Goal: Task Accomplishment & Management: Manage account settings

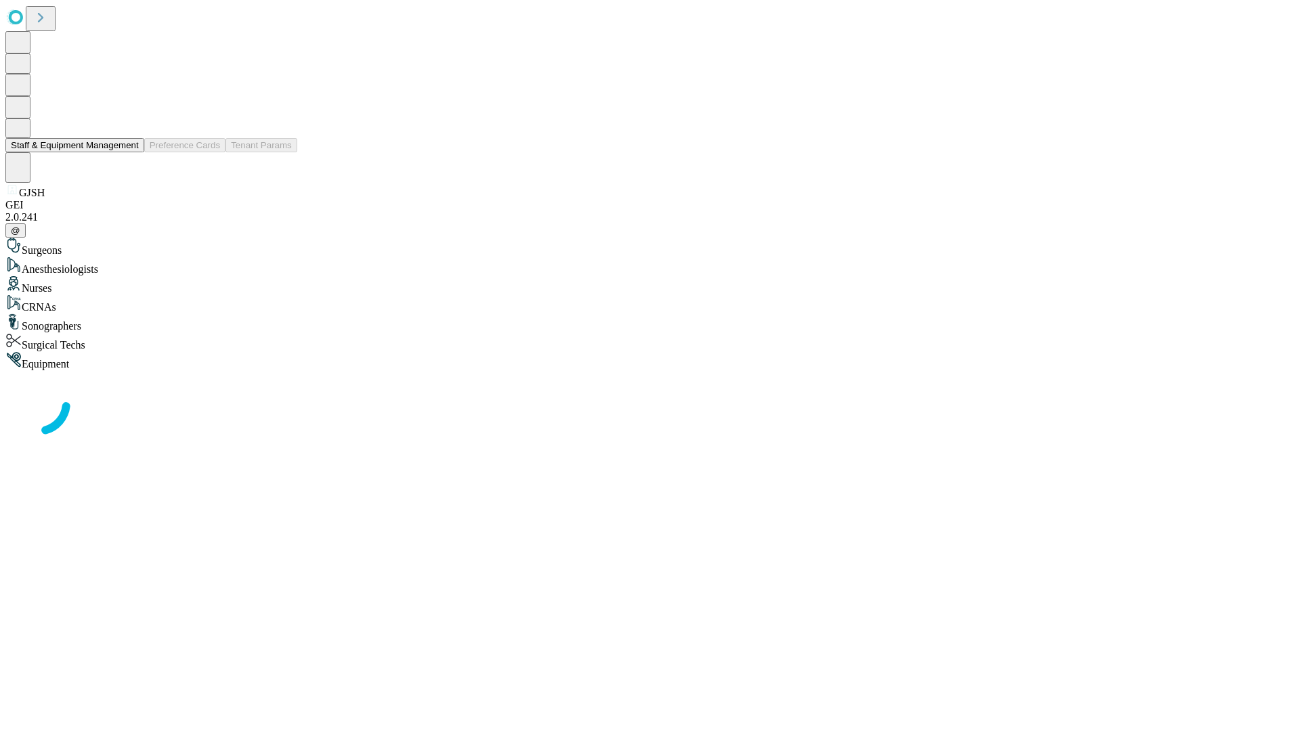
click at [129, 152] on button "Staff & Equipment Management" at bounding box center [74, 145] width 139 height 14
